Goal: Information Seeking & Learning: Learn about a topic

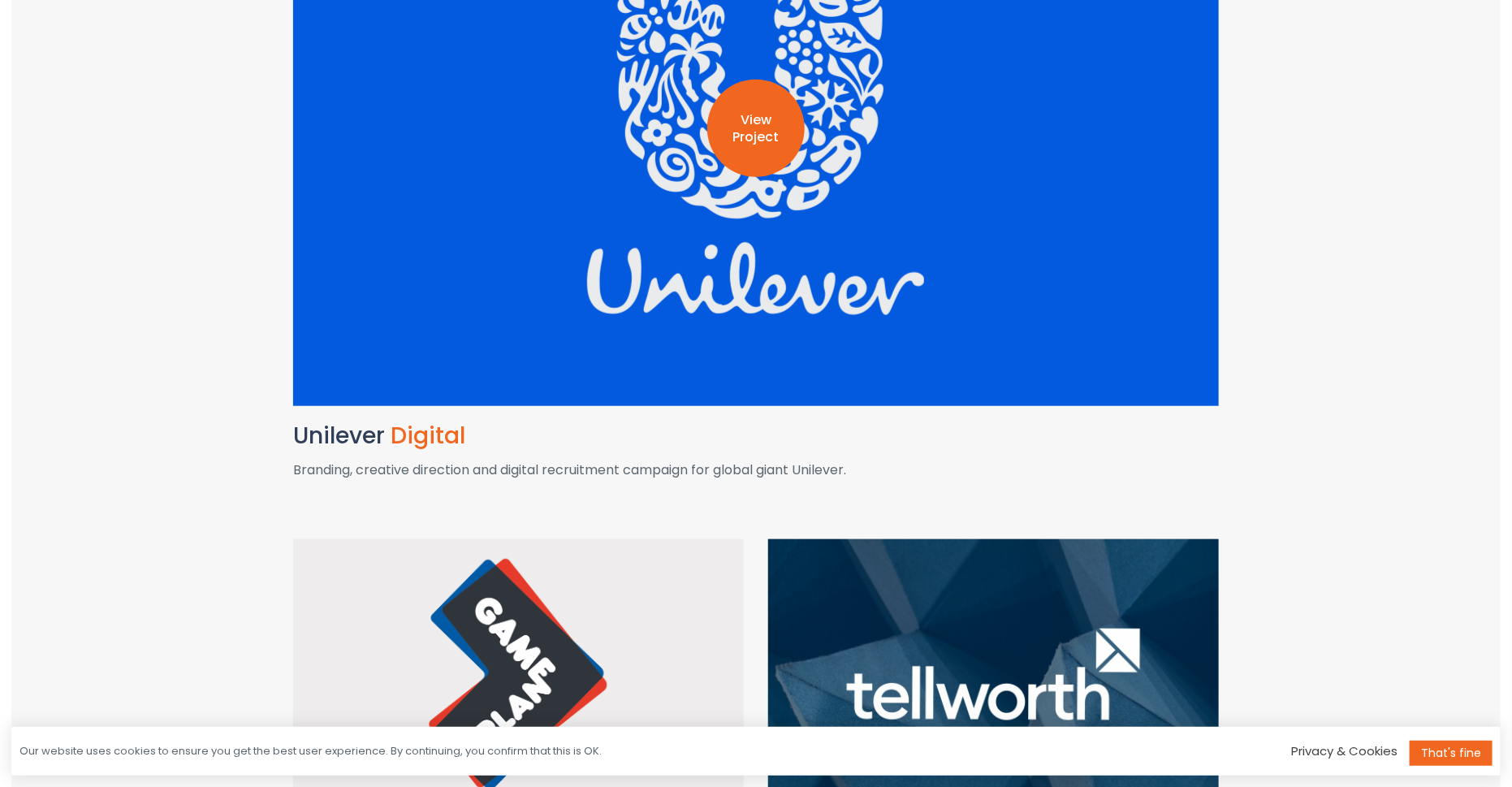
scroll to position [541, 0]
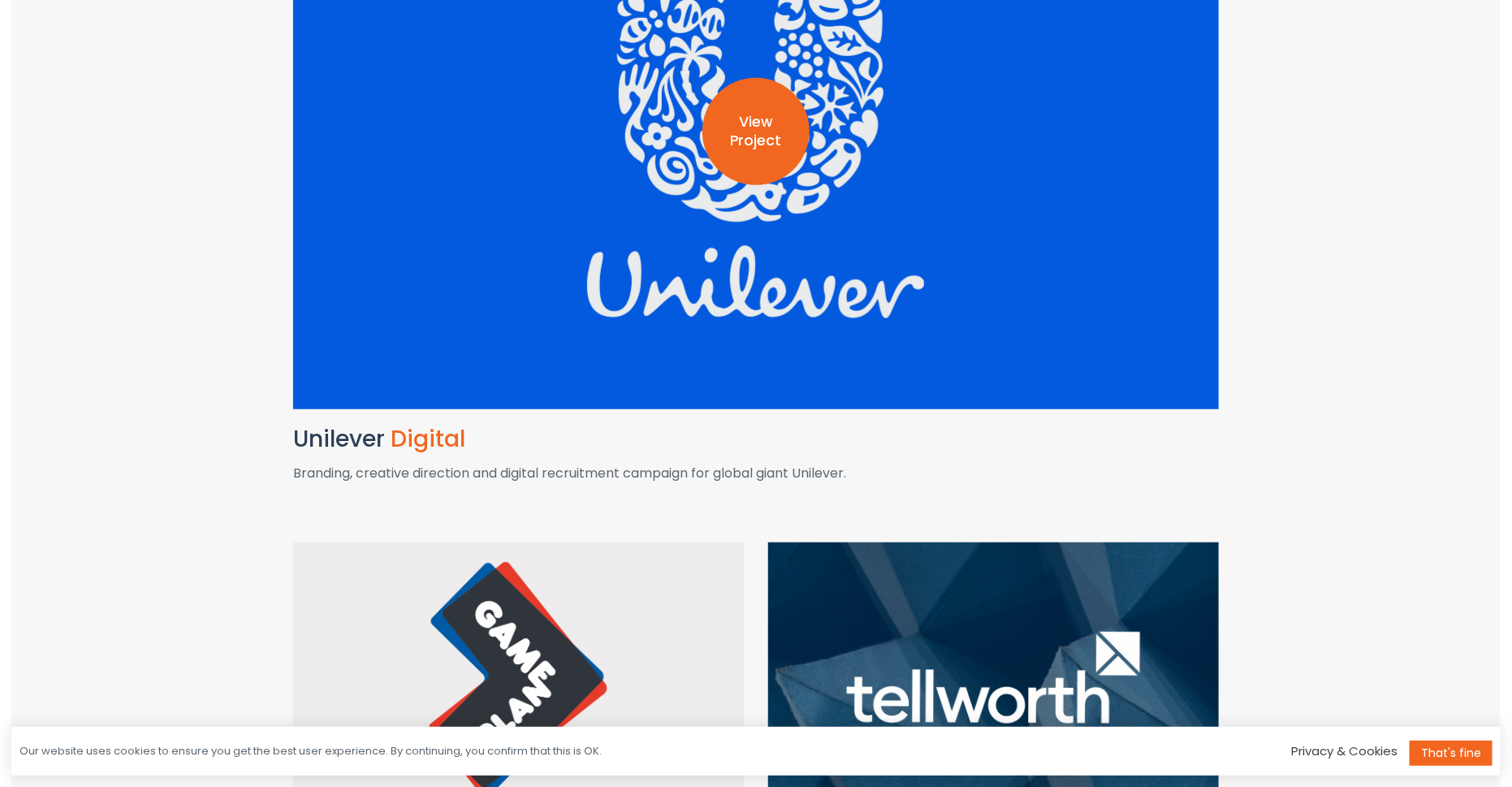
click at [767, 140] on p "View Project" at bounding box center [756, 133] width 107 height 37
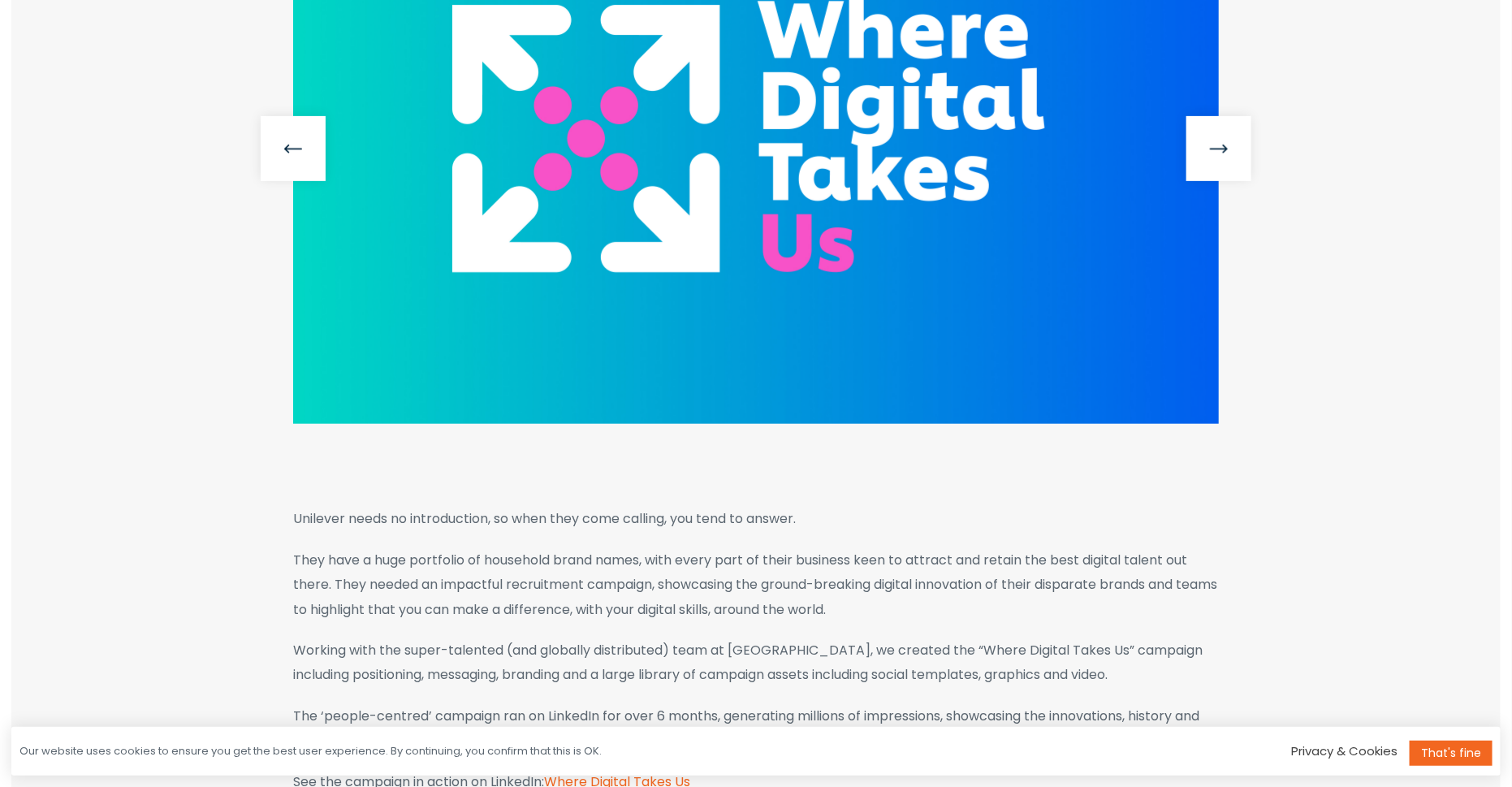
scroll to position [533, 0]
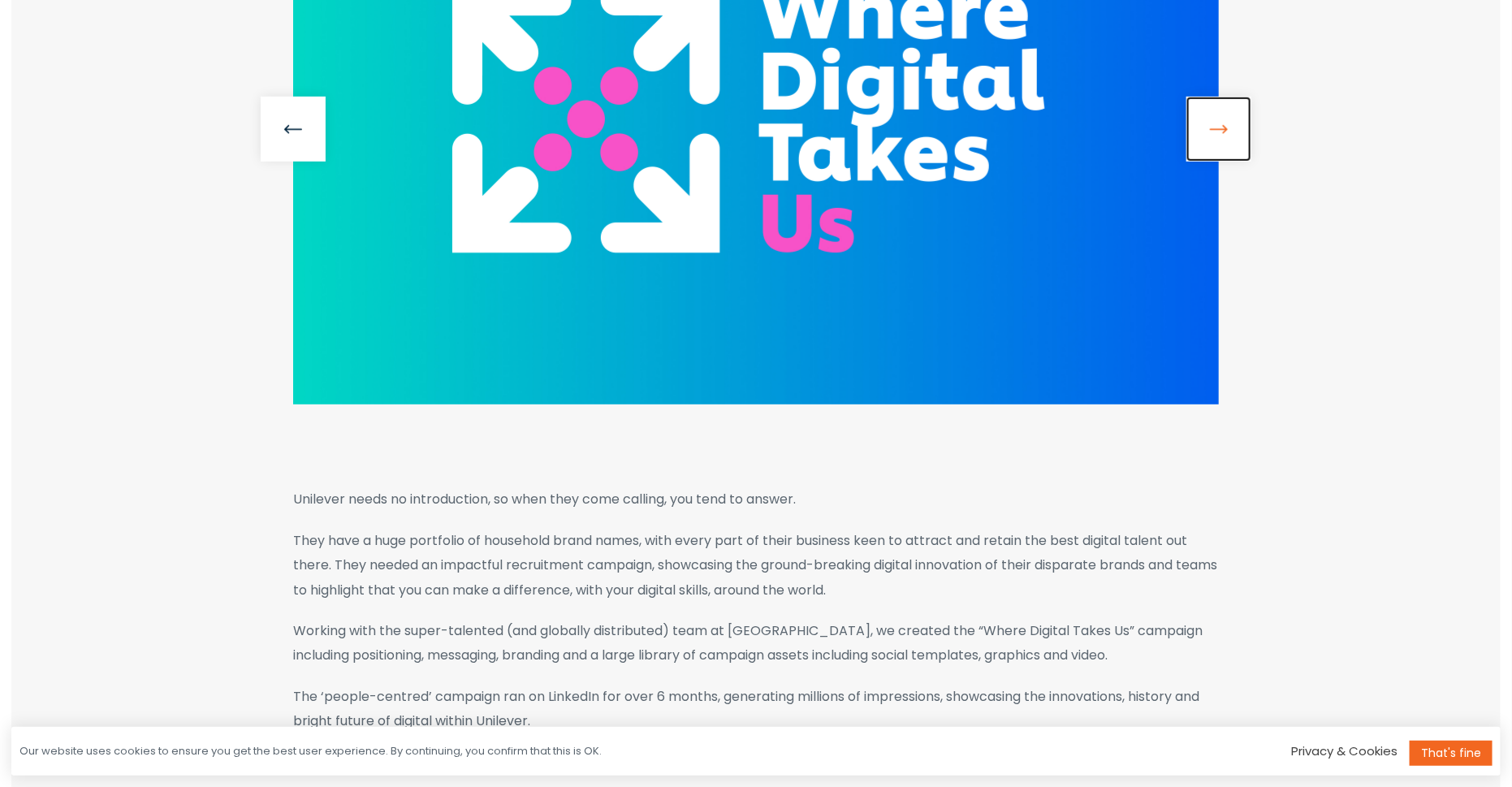
click at [1217, 126] on link at bounding box center [1218, 129] width 65 height 65
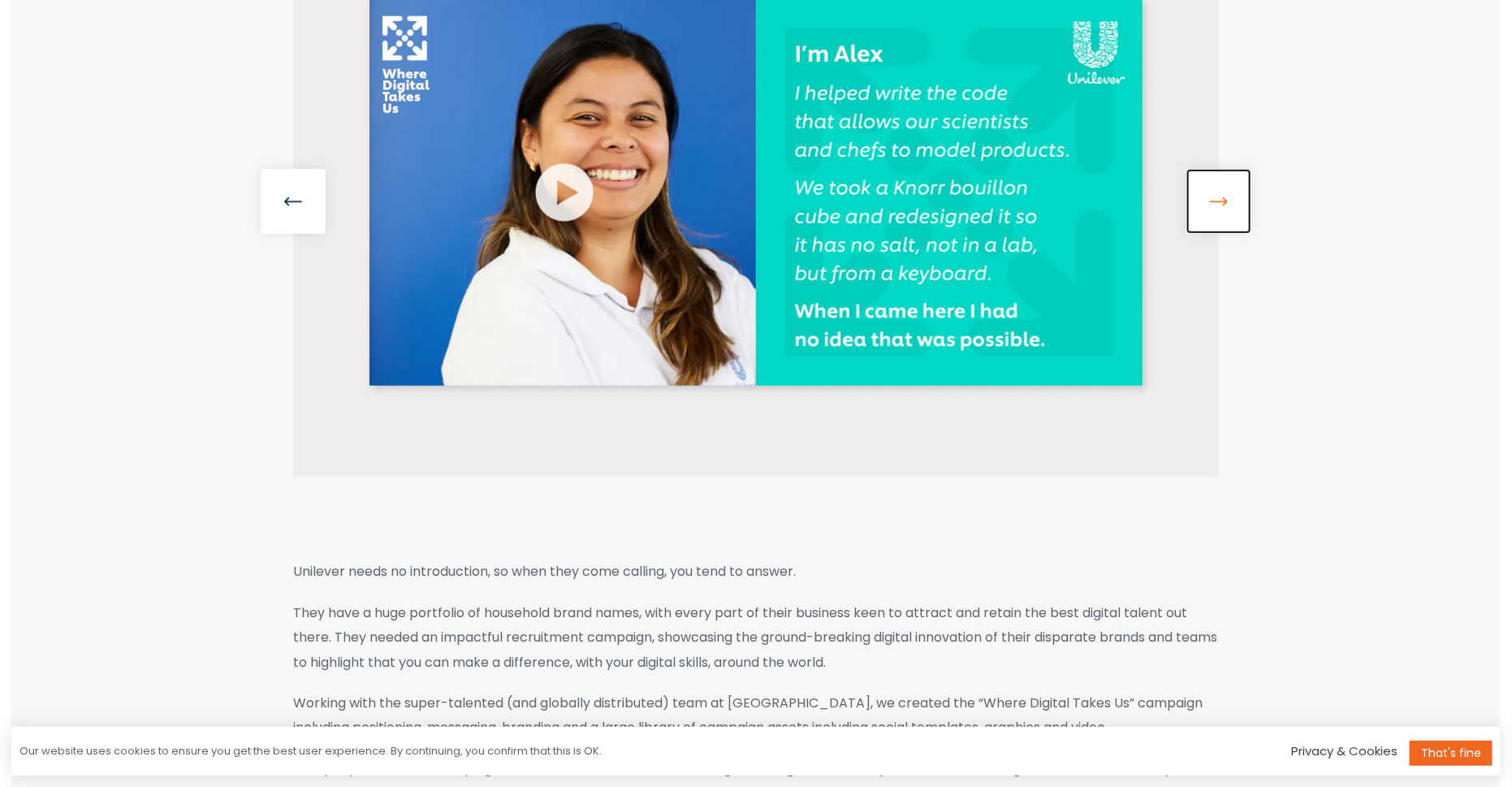
scroll to position [428, 0]
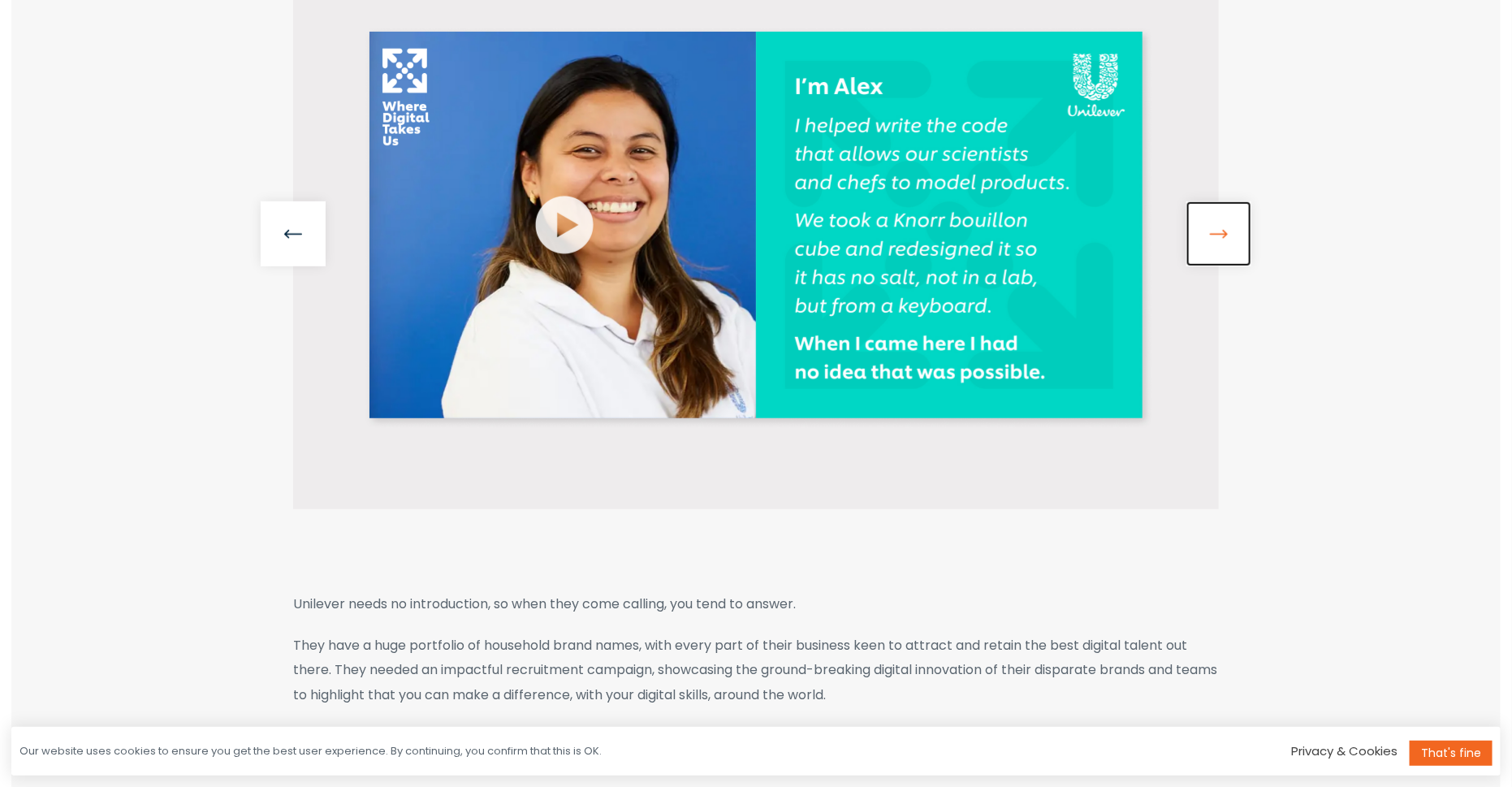
click at [1217, 227] on link at bounding box center [1218, 233] width 65 height 65
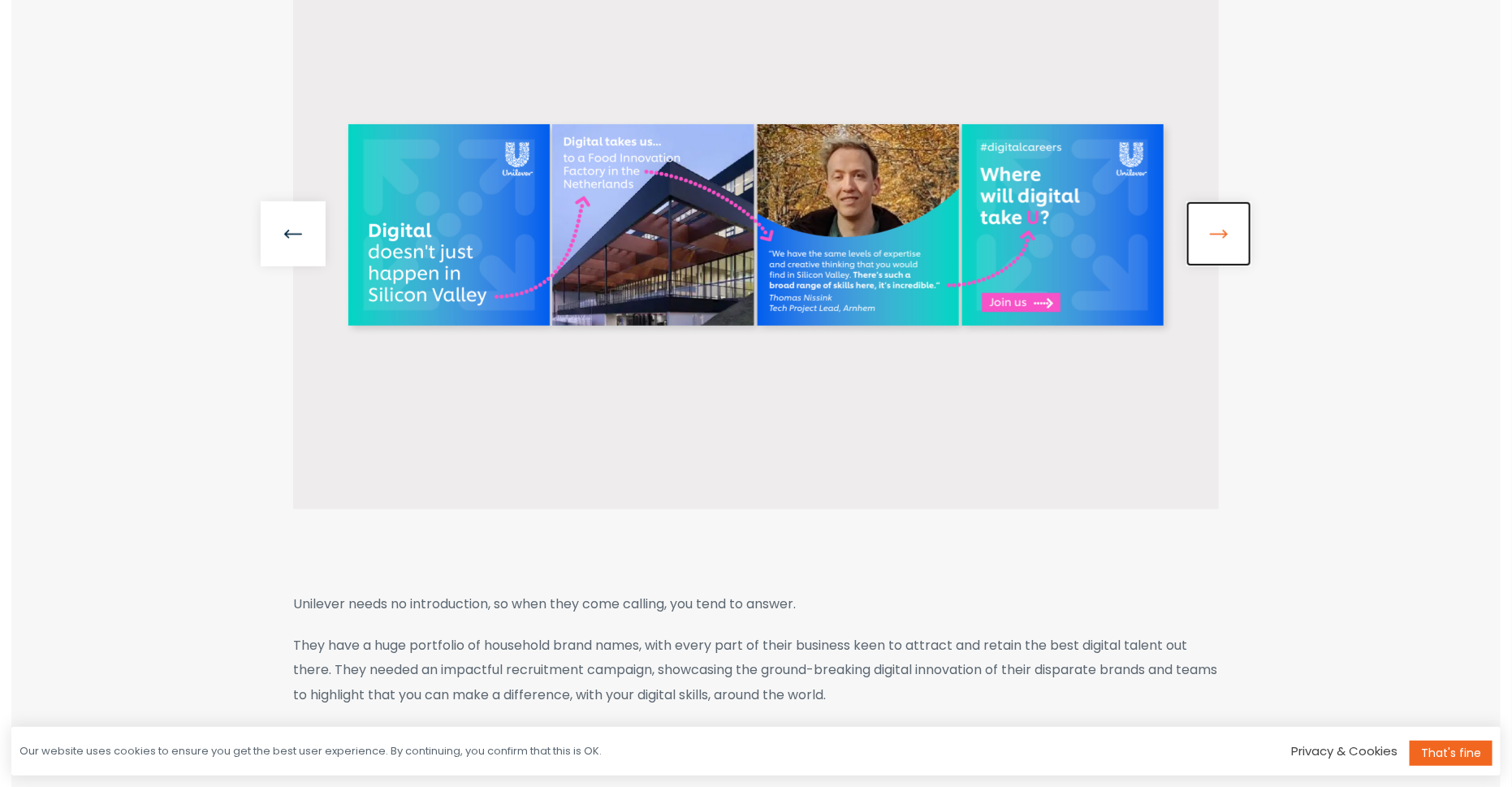
click at [1221, 241] on link at bounding box center [1218, 233] width 65 height 65
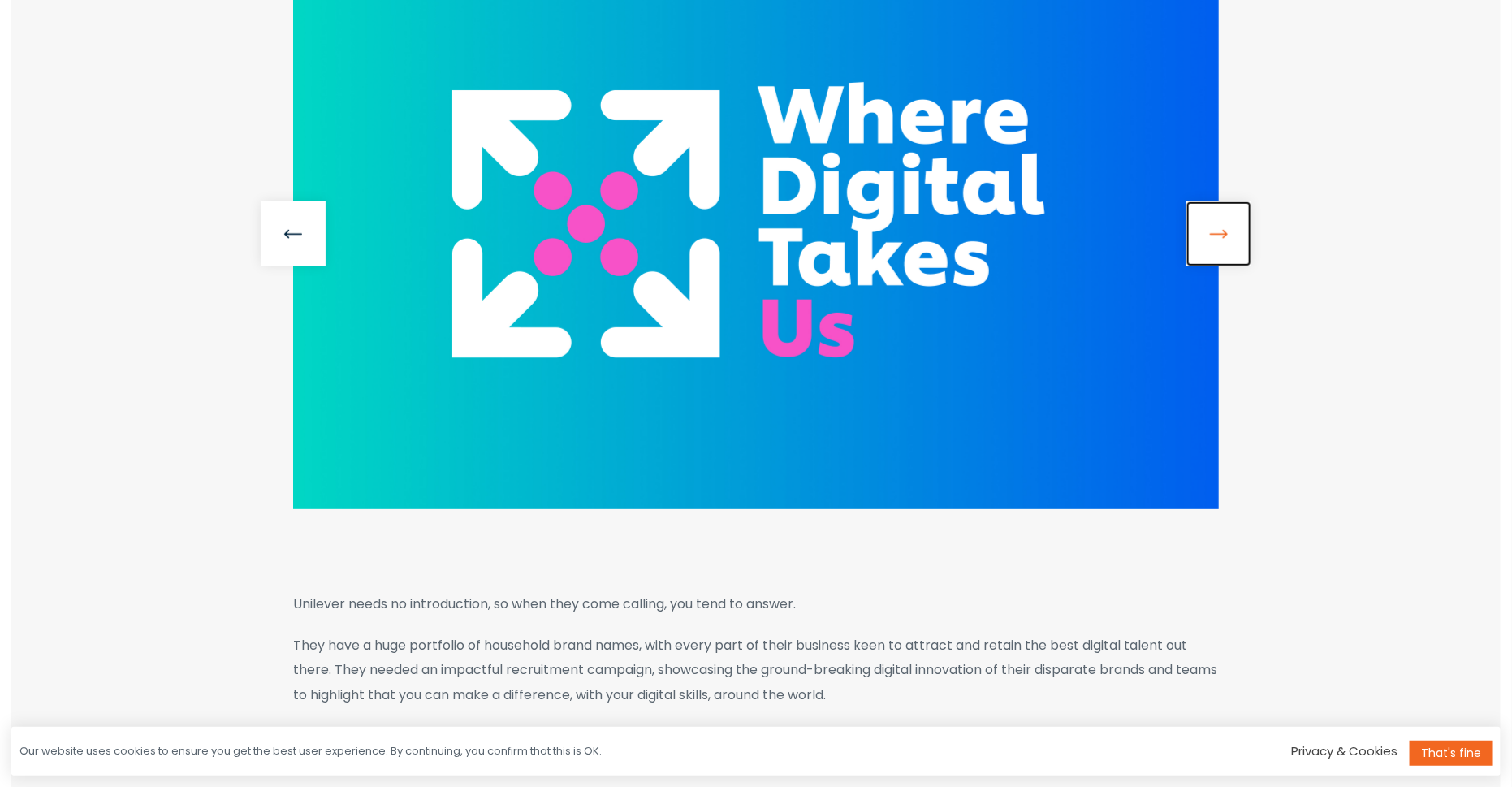
click at [1221, 241] on link at bounding box center [1218, 233] width 65 height 65
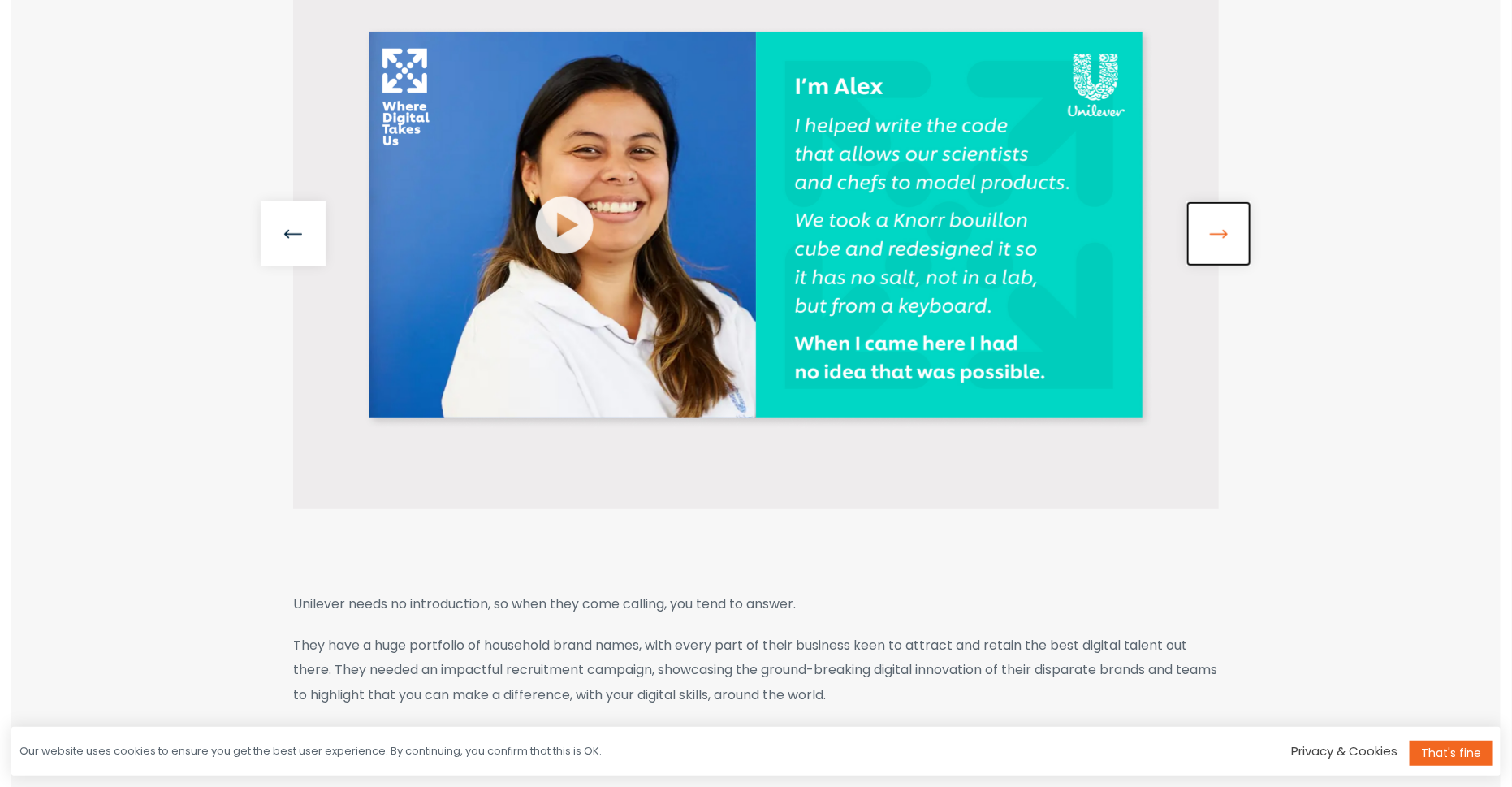
click at [1221, 241] on link at bounding box center [1218, 233] width 65 height 65
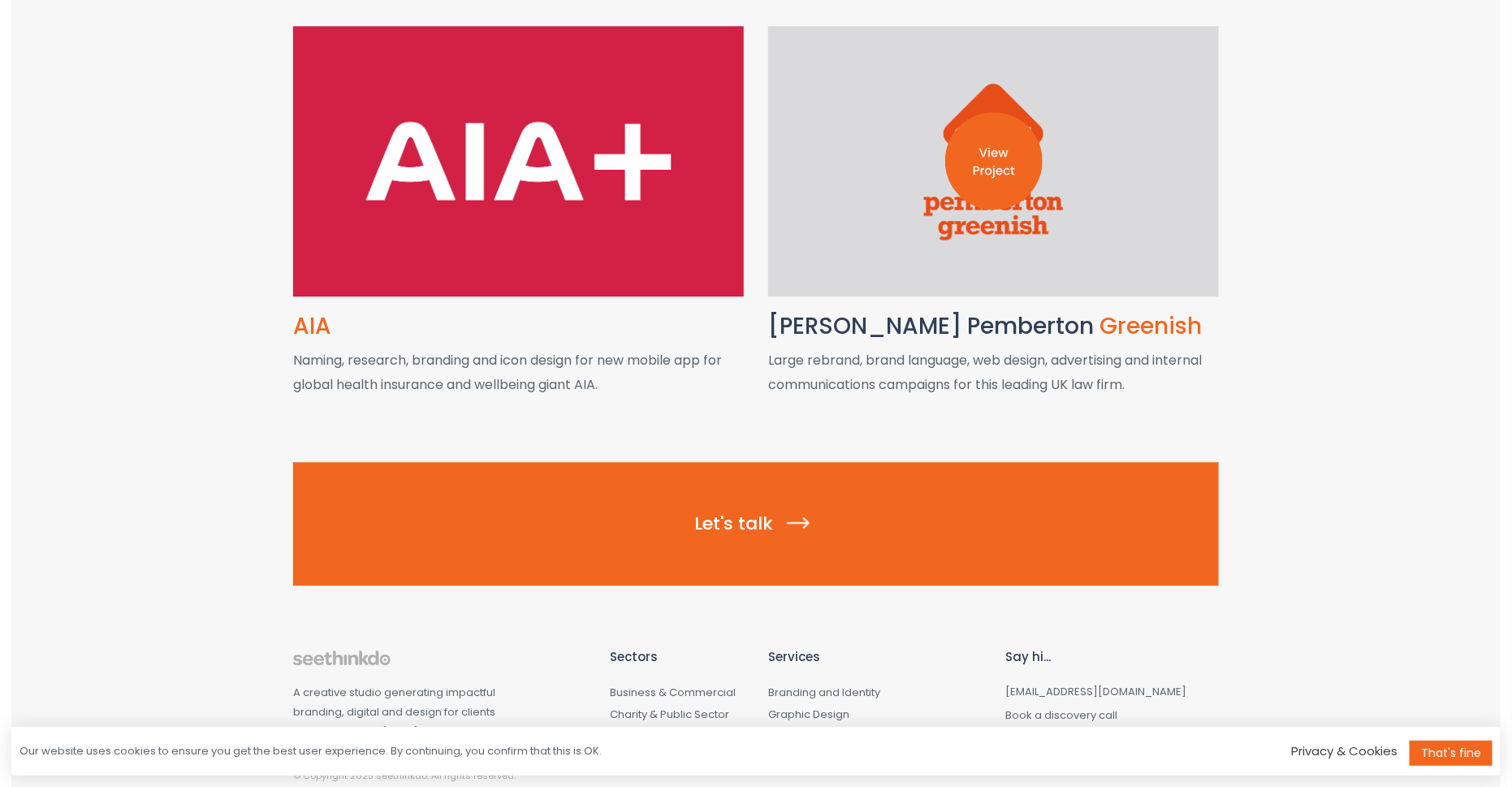
scroll to position [2062, 0]
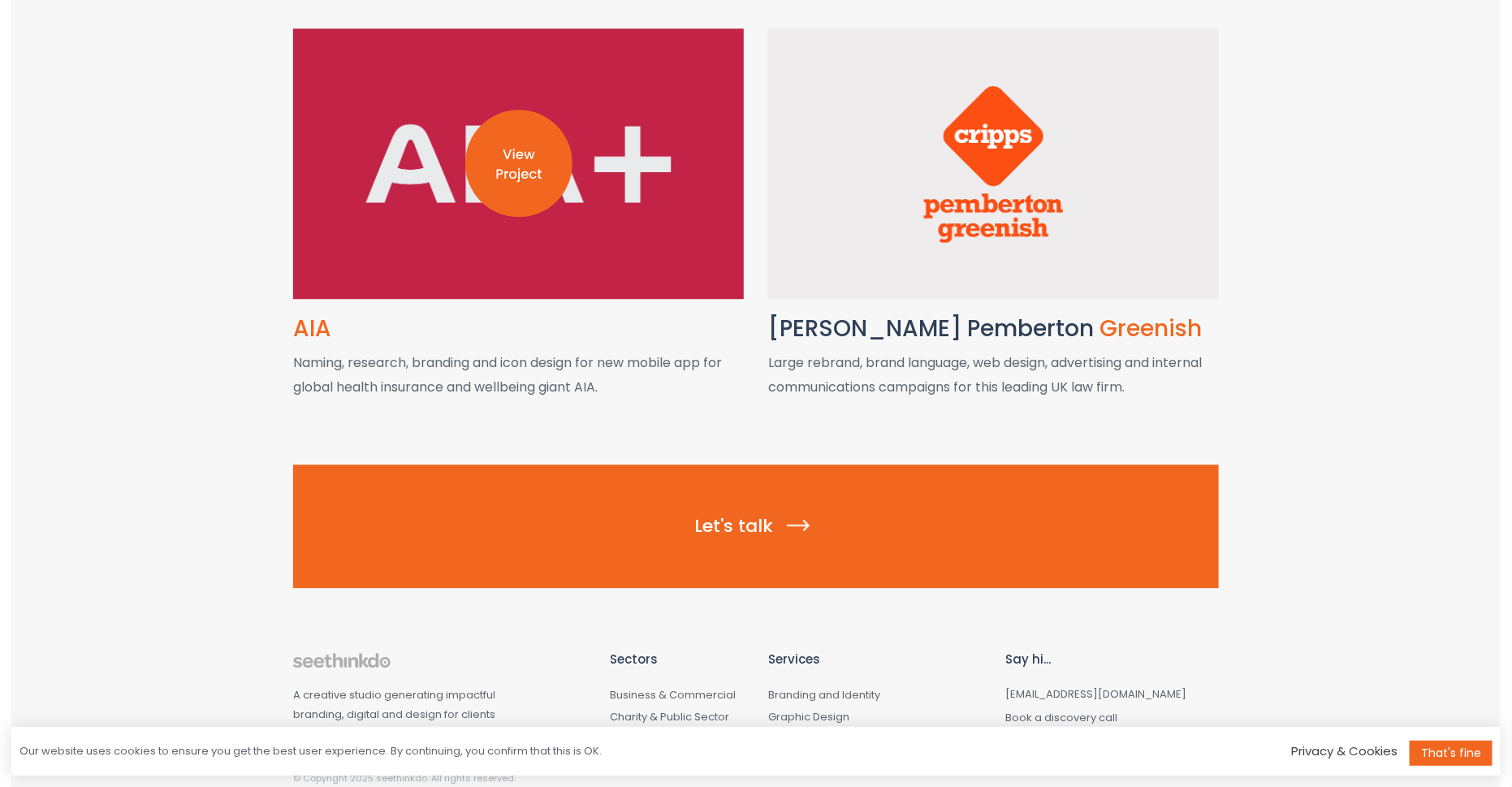
click at [511, 183] on img at bounding box center [519, 163] width 107 height 107
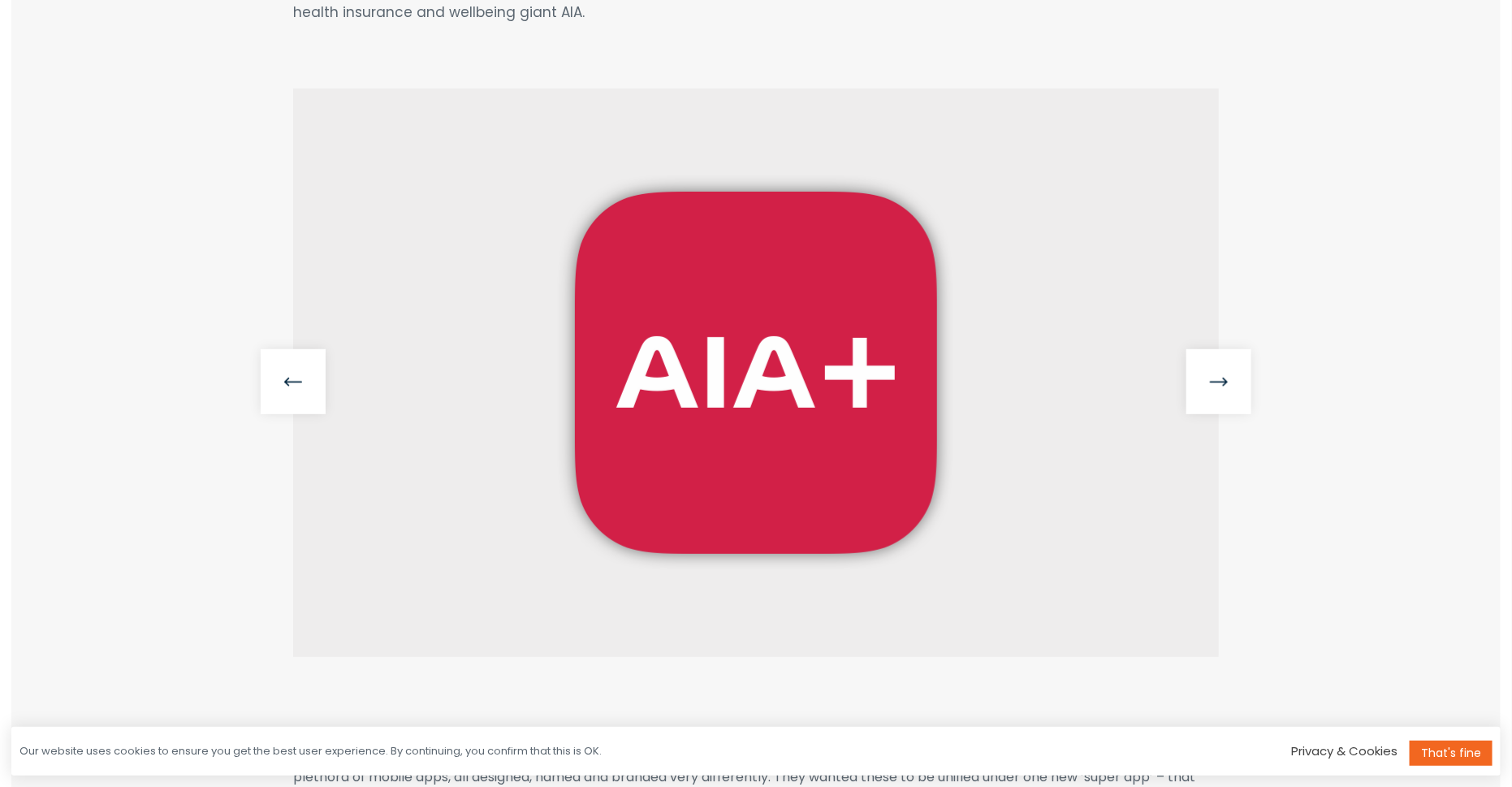
scroll to position [180, 0]
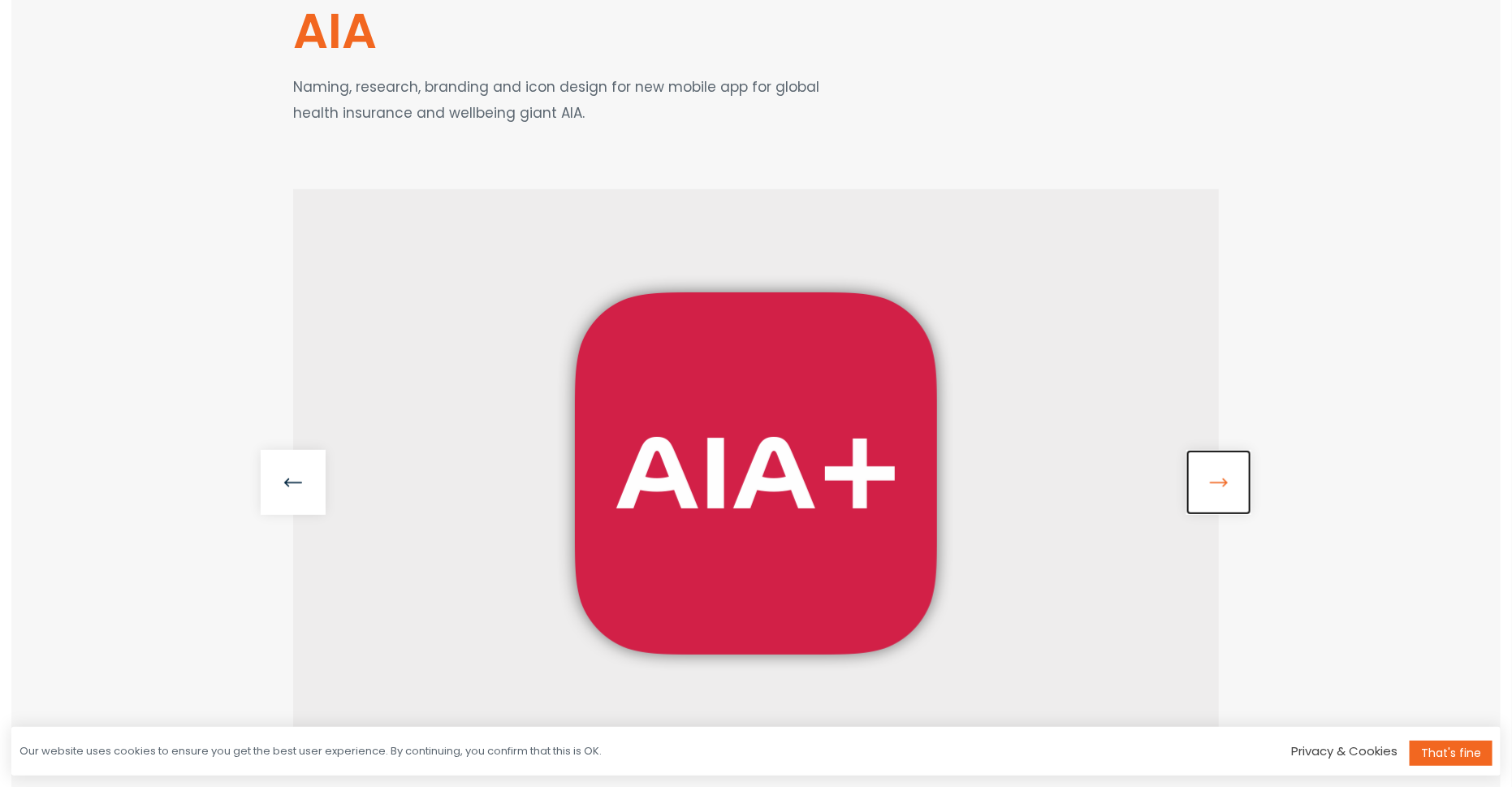
click at [1229, 494] on link at bounding box center [1218, 483] width 65 height 65
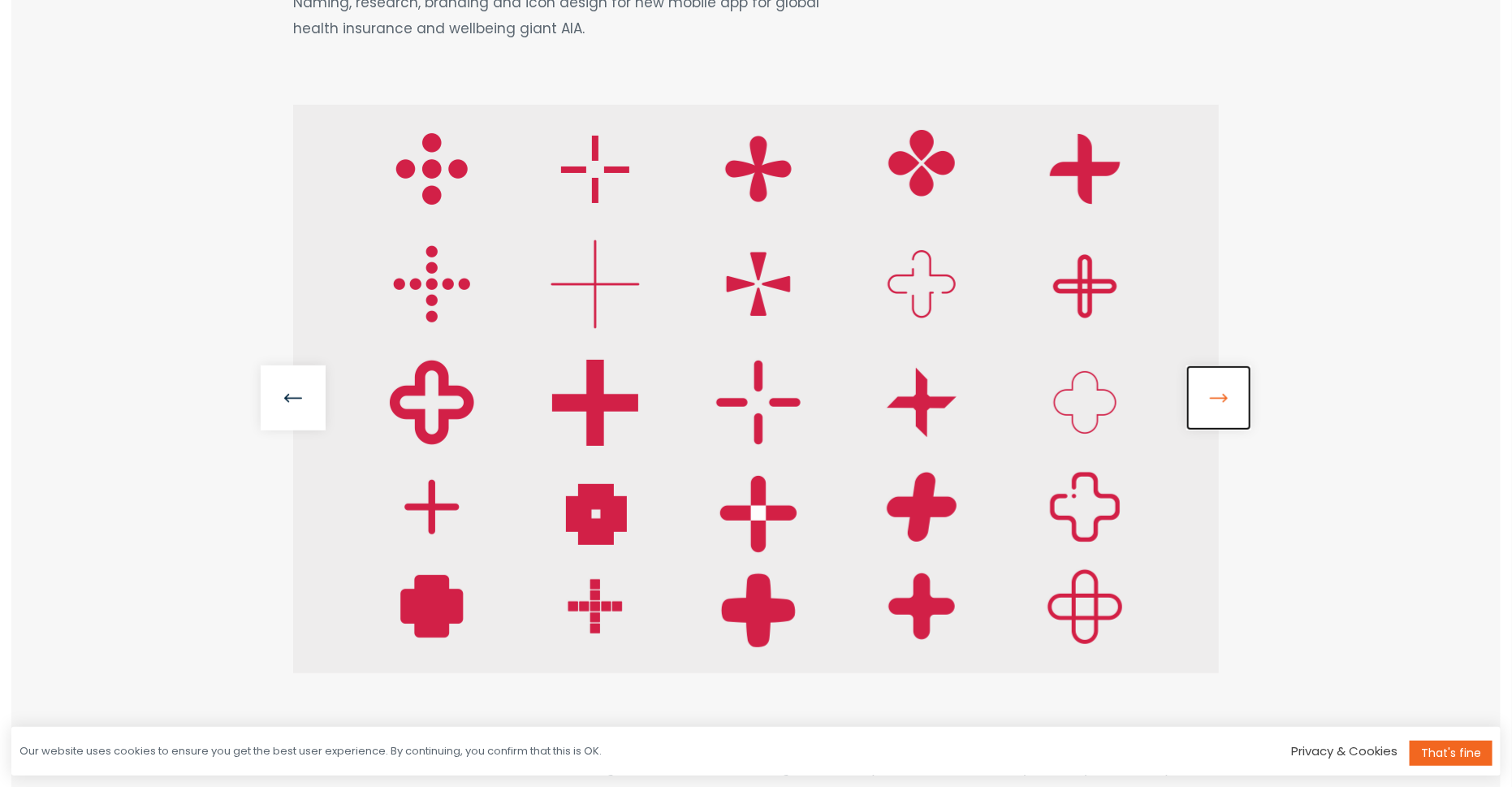
scroll to position [283, 0]
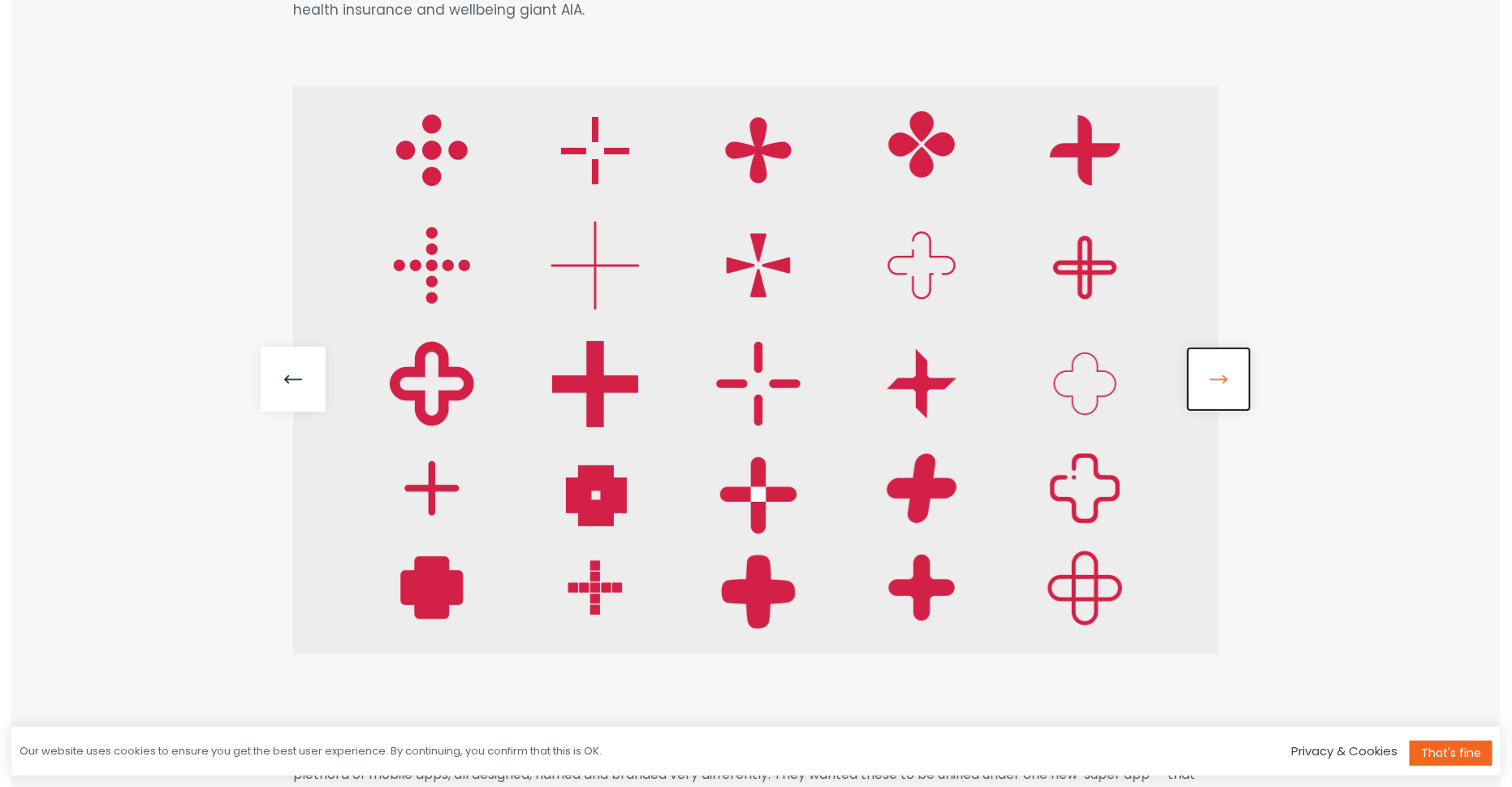
click at [1213, 390] on link at bounding box center [1218, 379] width 65 height 65
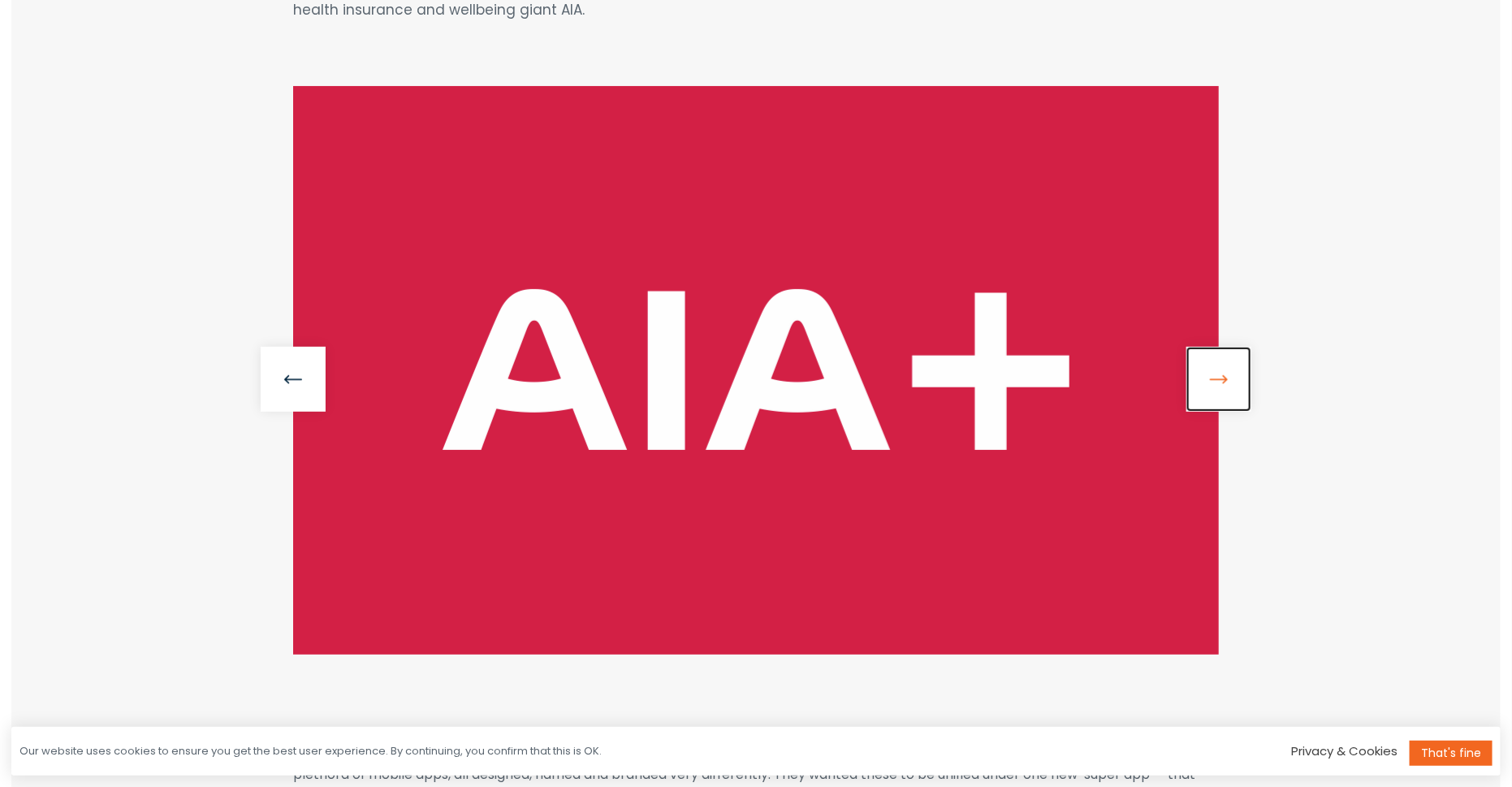
click at [1213, 390] on link at bounding box center [1218, 379] width 65 height 65
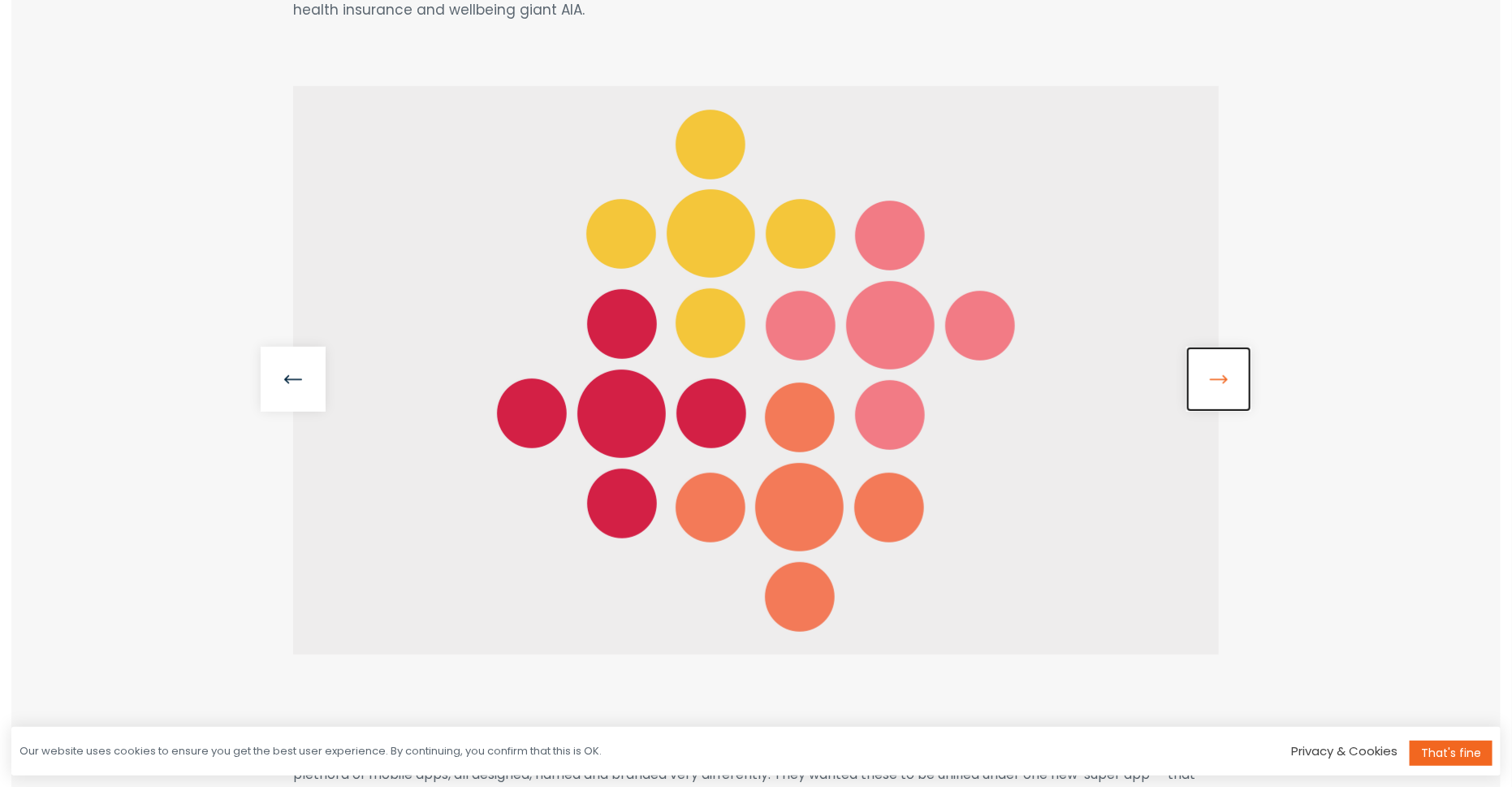
click at [1213, 388] on link at bounding box center [1218, 379] width 65 height 65
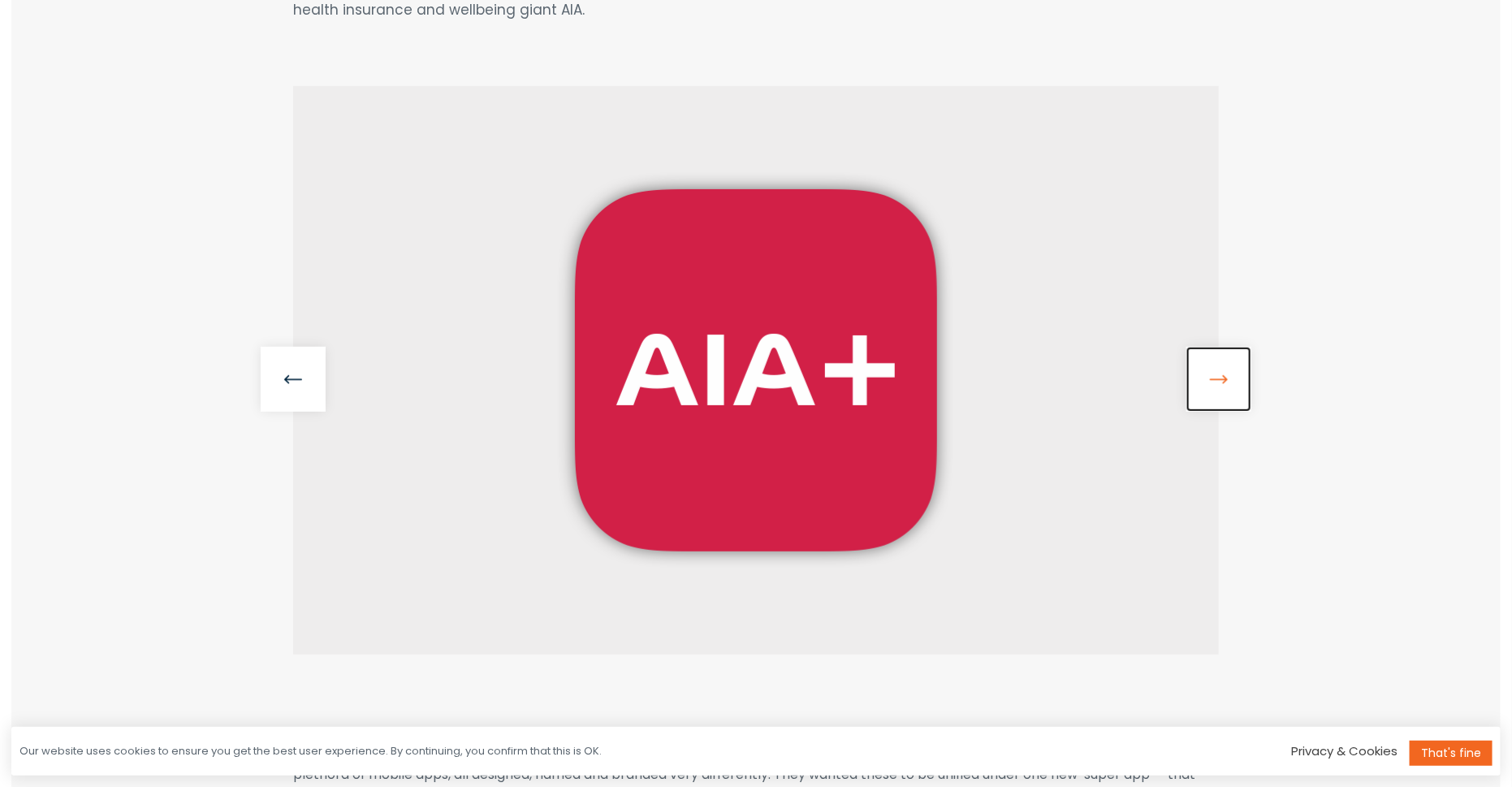
click at [1213, 388] on link at bounding box center [1218, 379] width 65 height 65
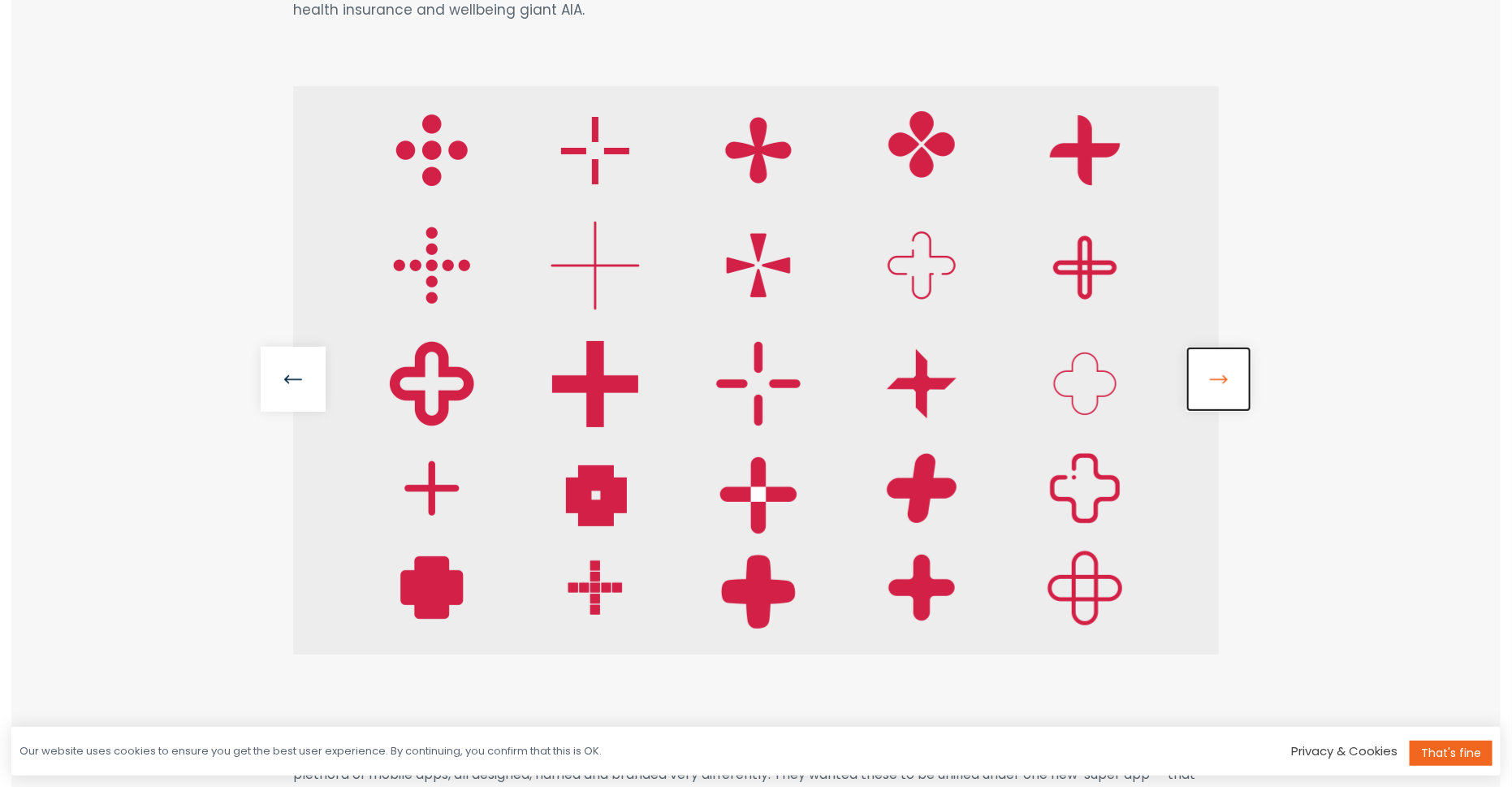
click at [1213, 388] on link at bounding box center [1218, 379] width 65 height 65
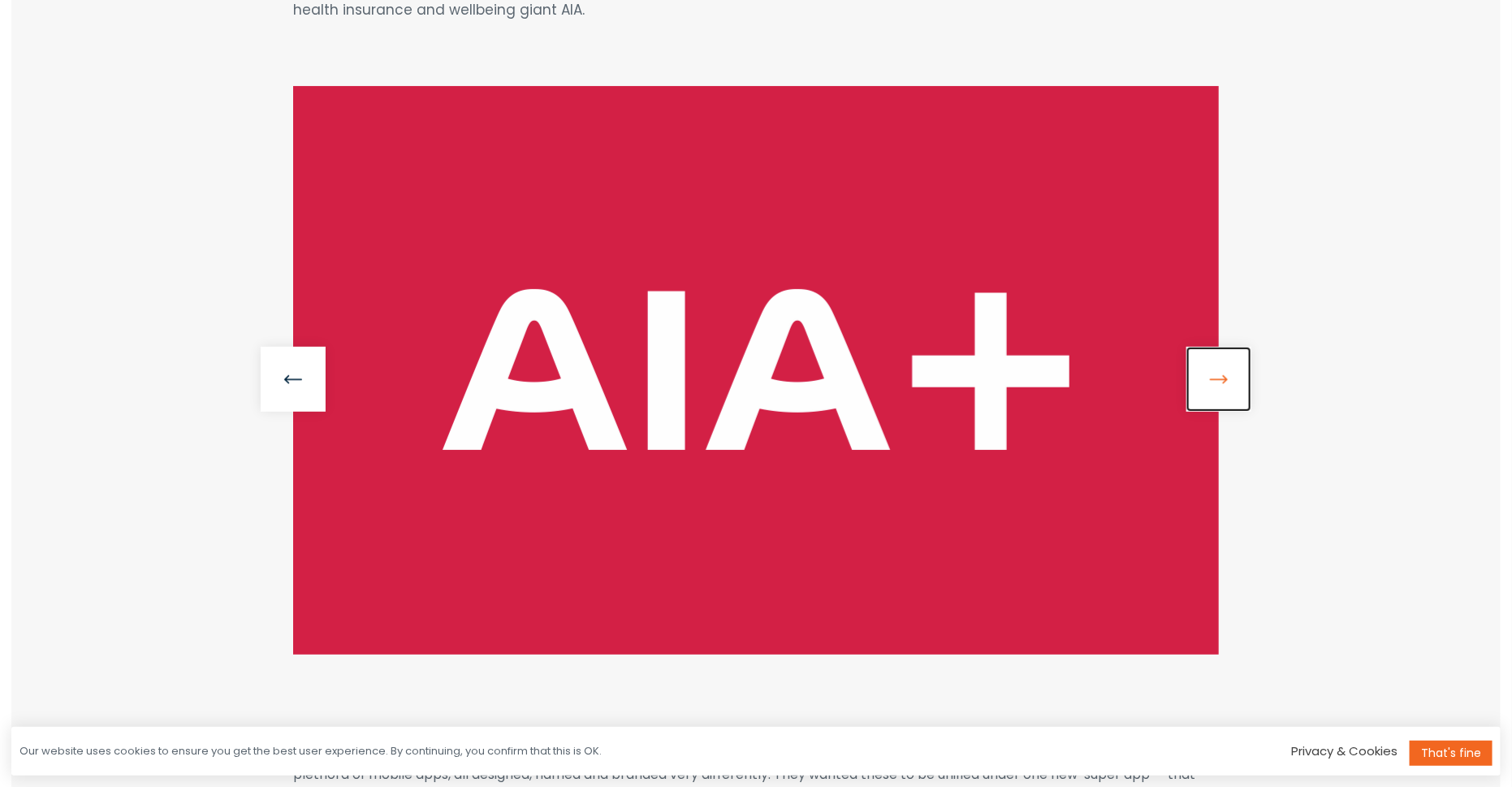
click at [1213, 388] on link at bounding box center [1218, 379] width 65 height 65
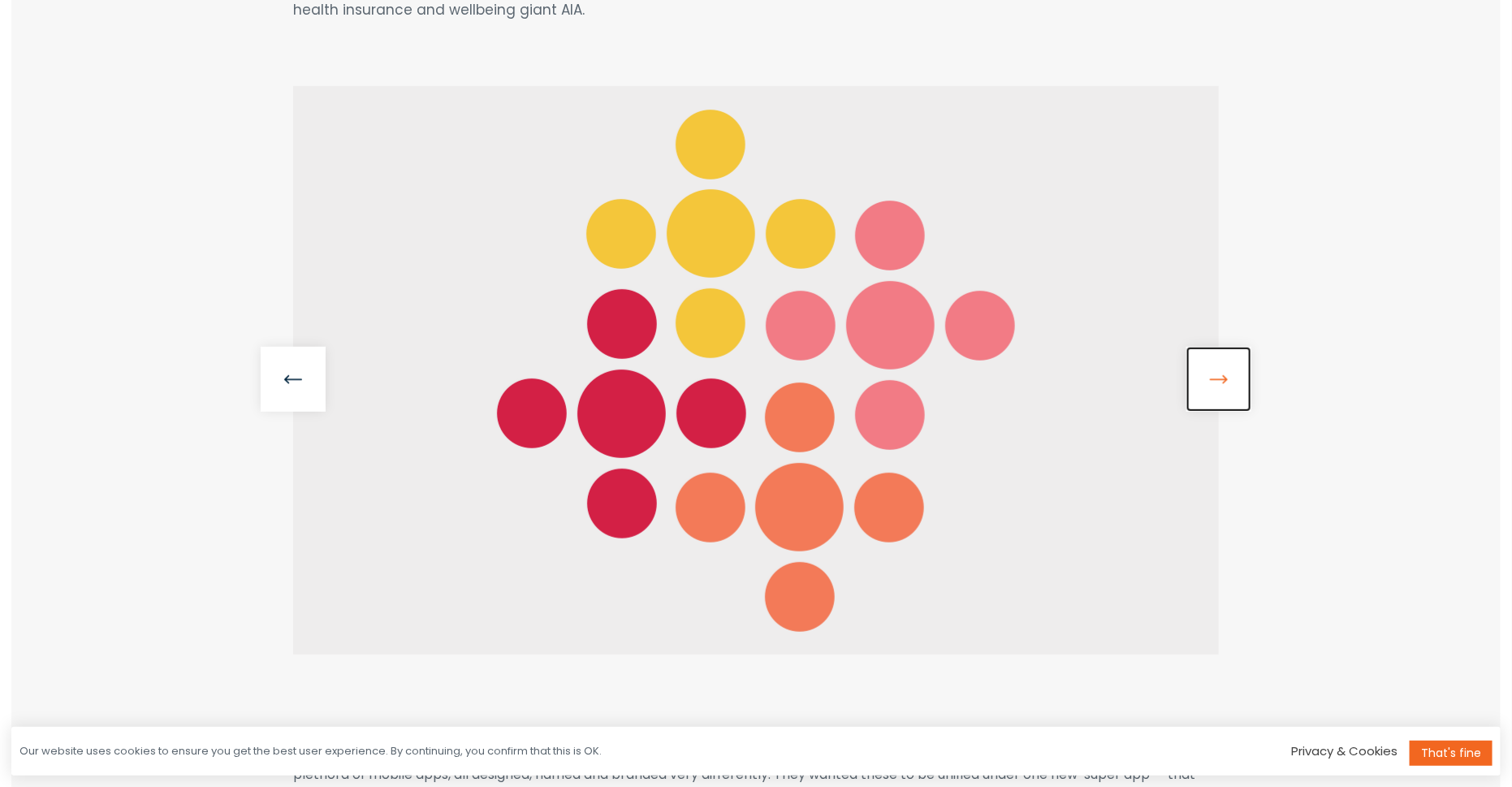
click at [1213, 388] on link at bounding box center [1218, 379] width 65 height 65
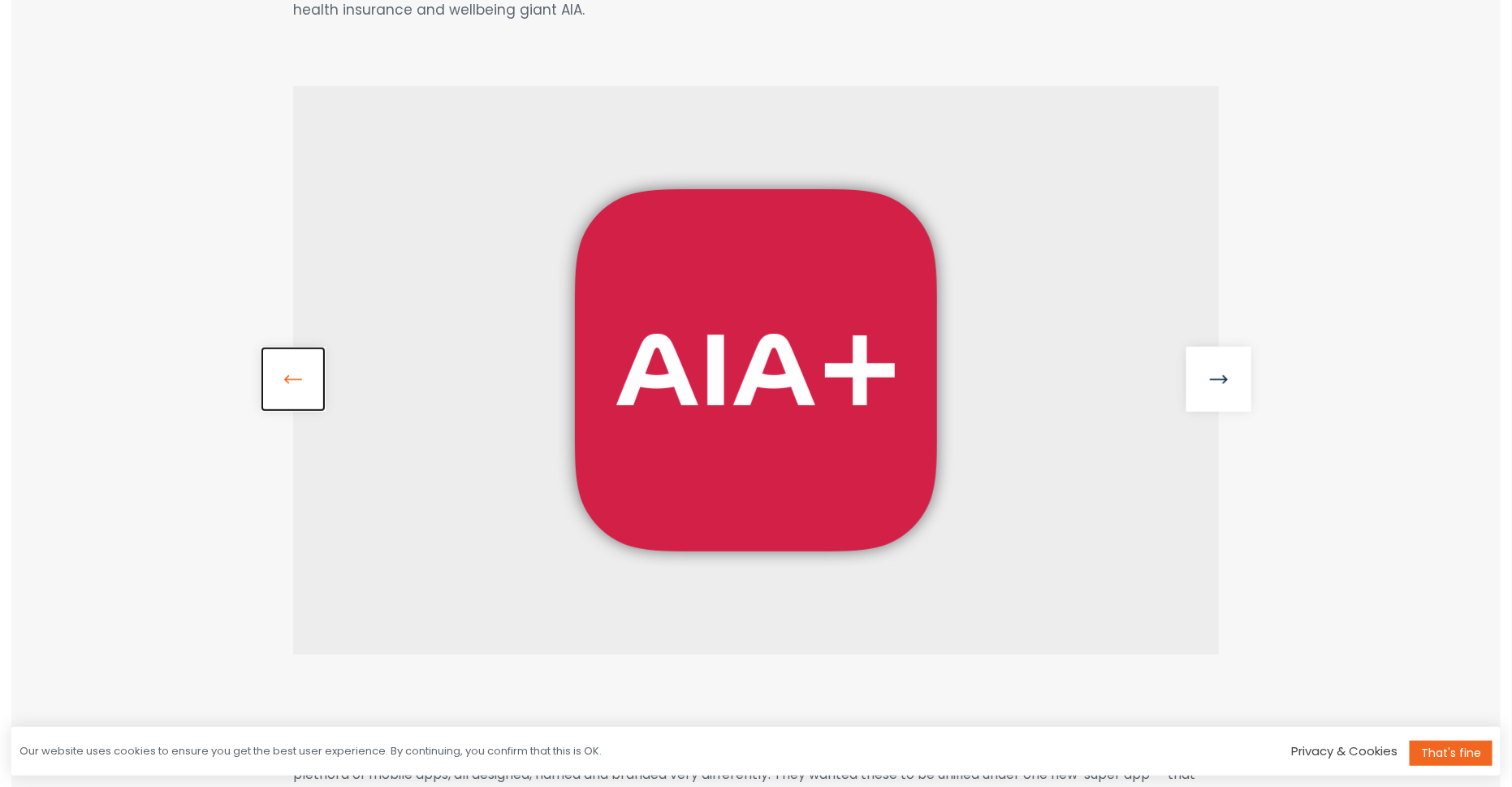
click at [280, 381] on link at bounding box center [293, 379] width 65 height 65
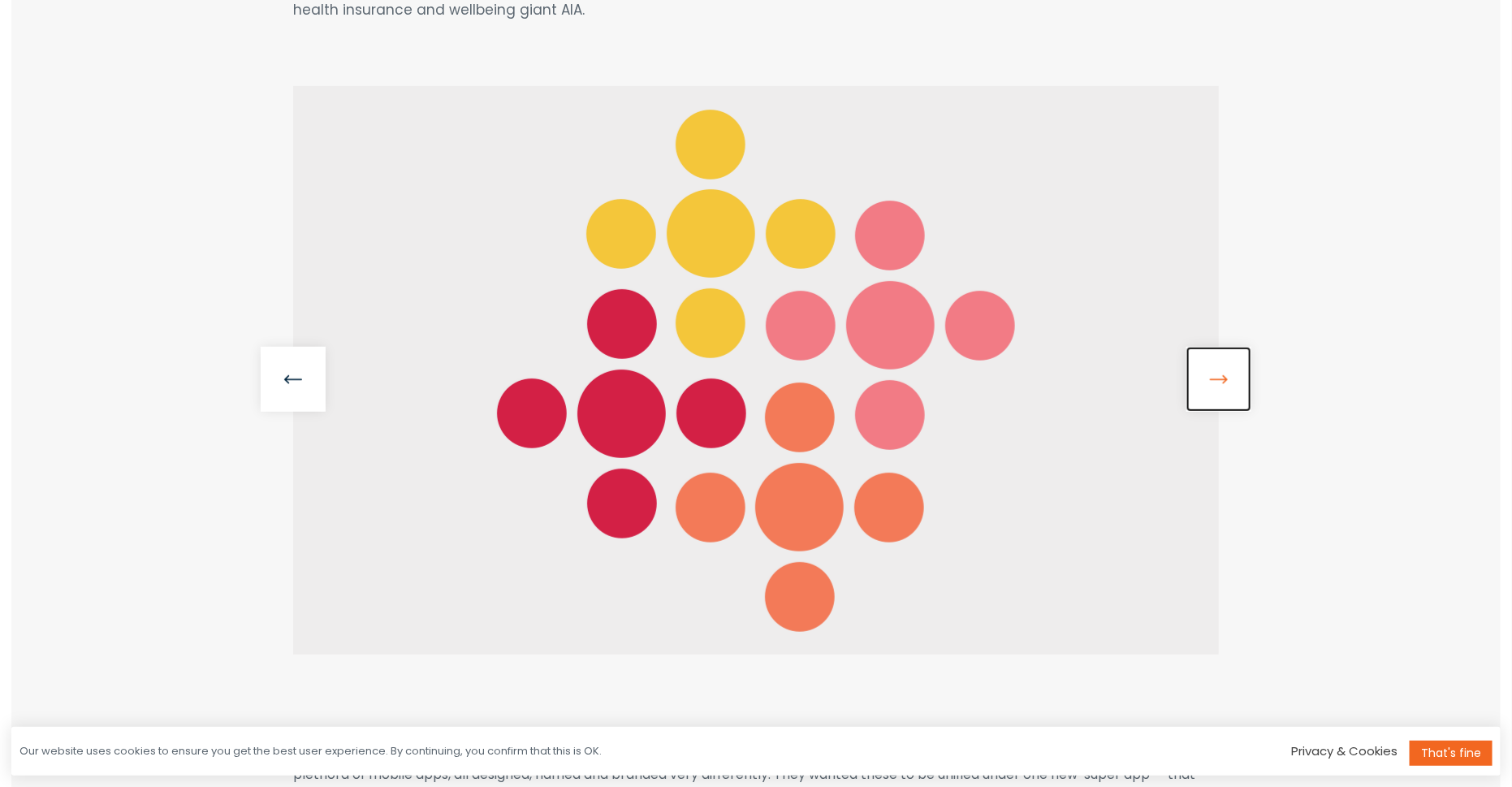
click at [1227, 386] on link at bounding box center [1218, 379] width 65 height 65
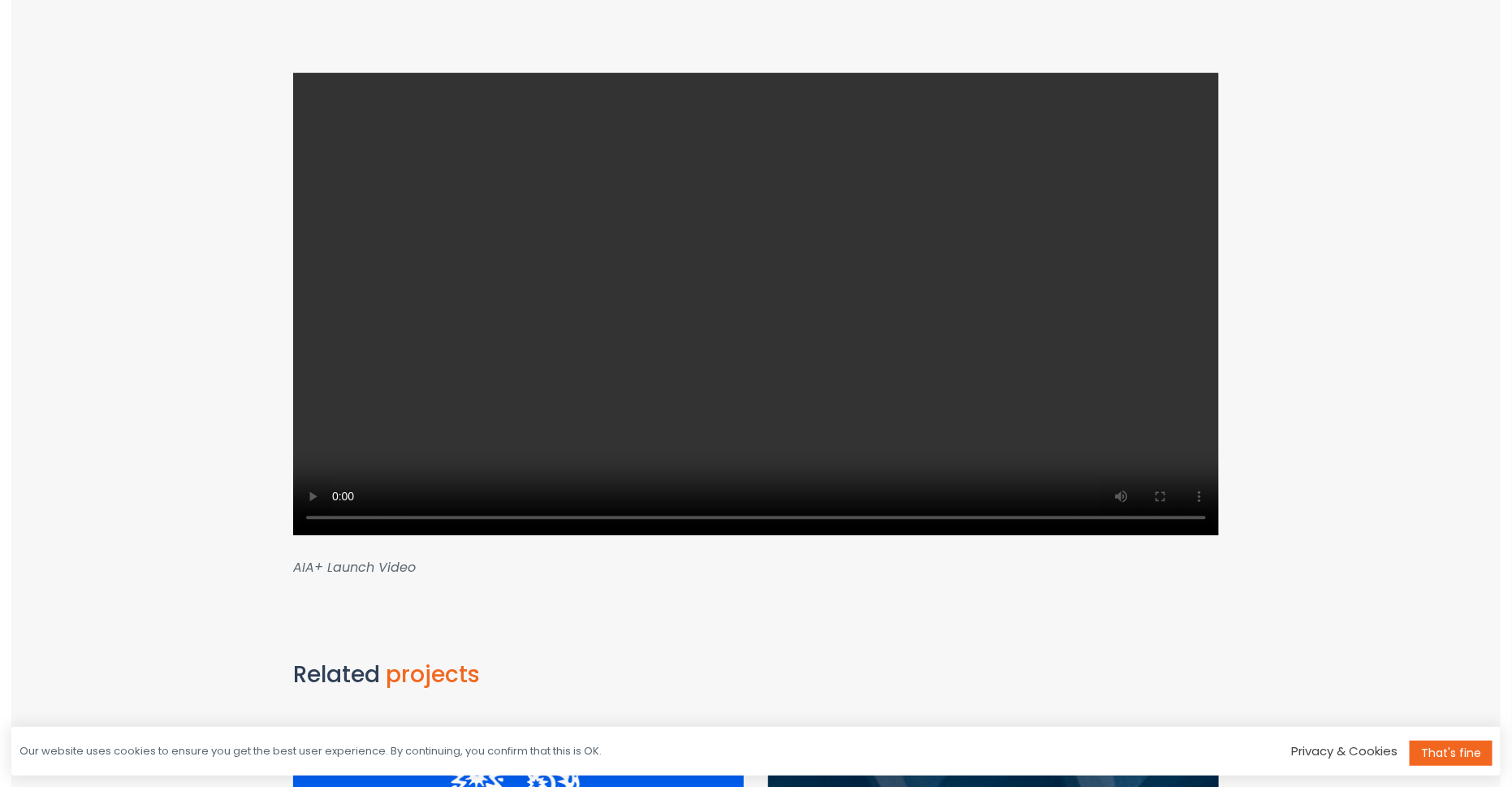
scroll to position [1591, 0]
